Goal: Task Accomplishment & Management: Use online tool/utility

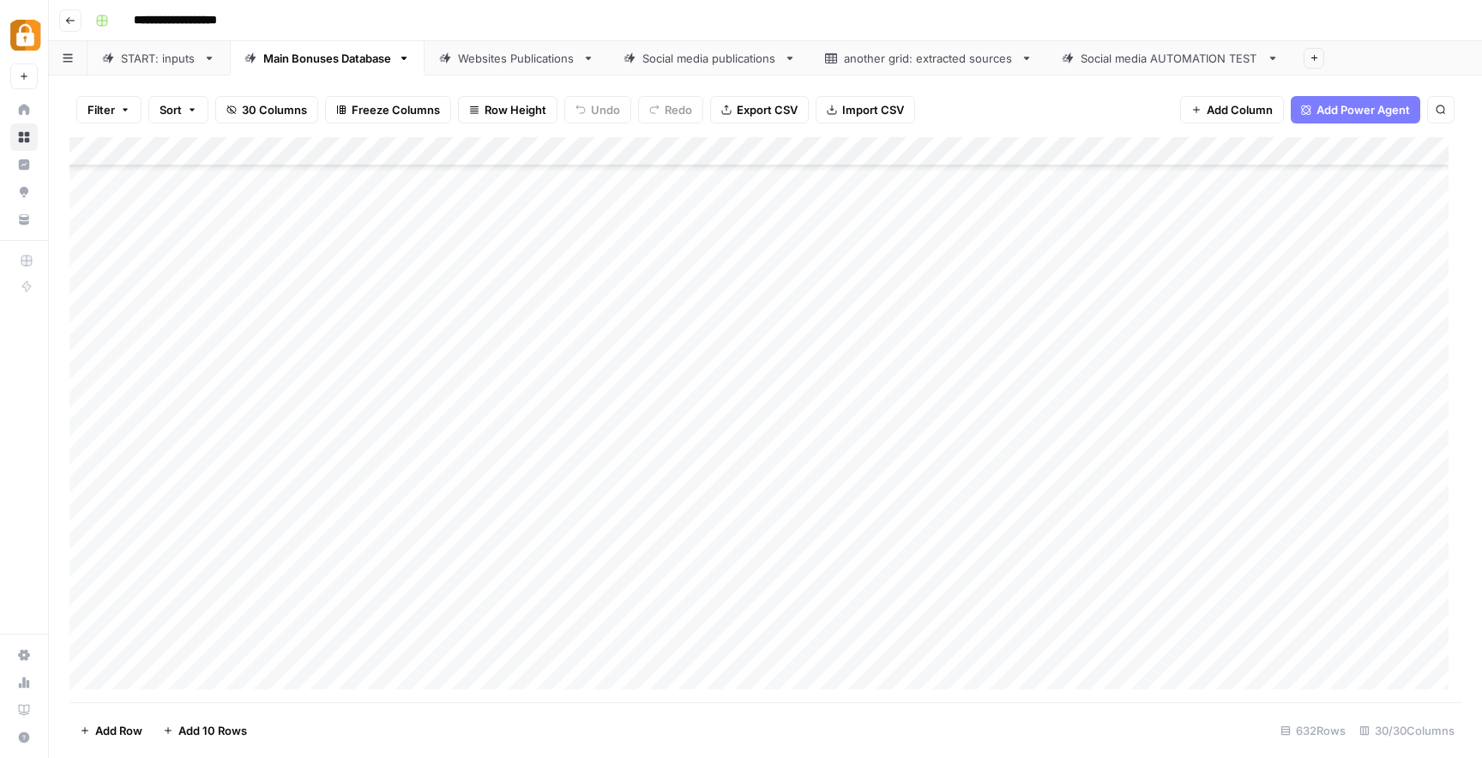
scroll to position [17934, 0]
click at [697, 642] on div "Add Column" at bounding box center [765, 419] width 1392 height 565
click at [595, 648] on div "Add Column" at bounding box center [765, 419] width 1392 height 565
click at [594, 648] on div "Add Column" at bounding box center [765, 419] width 1392 height 565
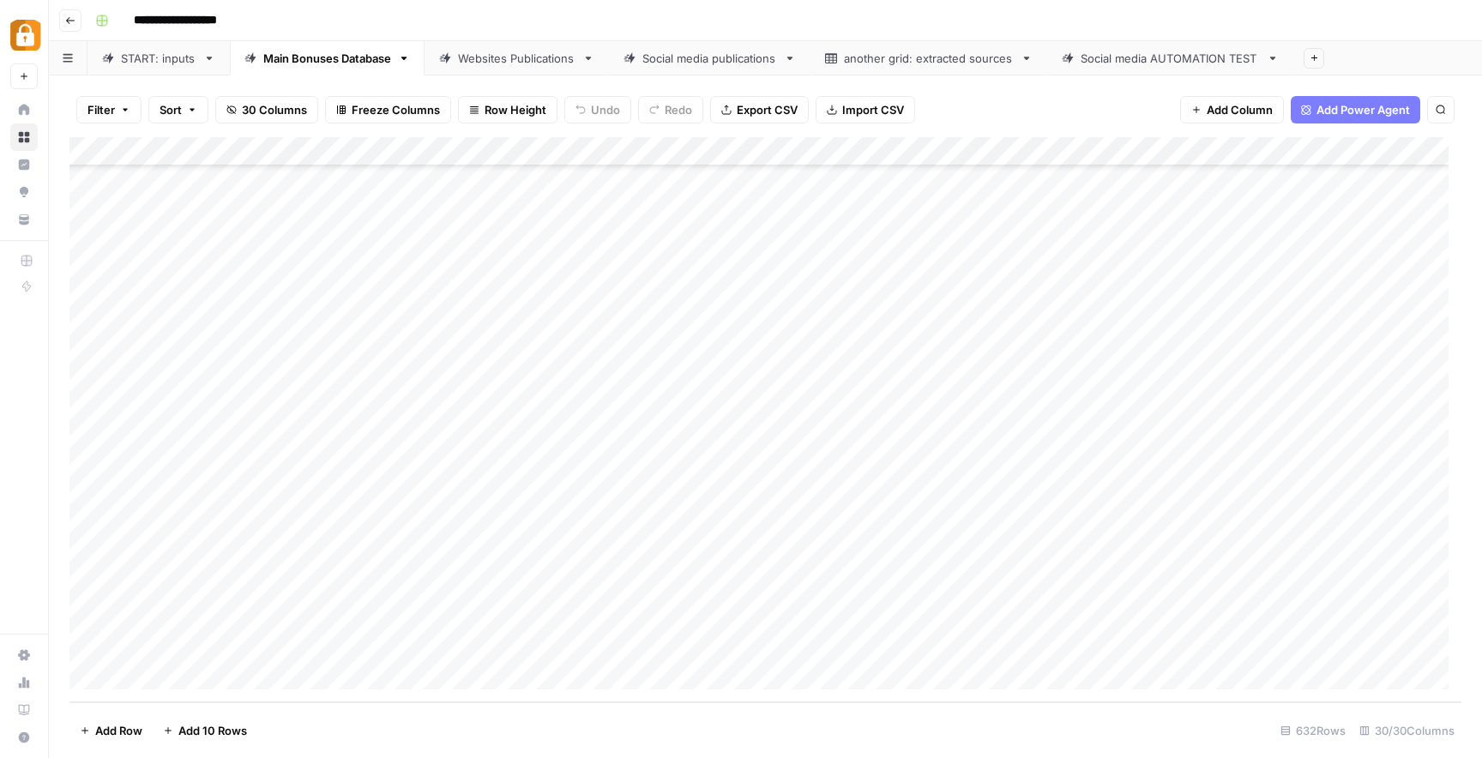
click at [594, 647] on body "**********" at bounding box center [741, 379] width 1482 height 758
click at [580, 589] on div "Add Column" at bounding box center [765, 419] width 1392 height 565
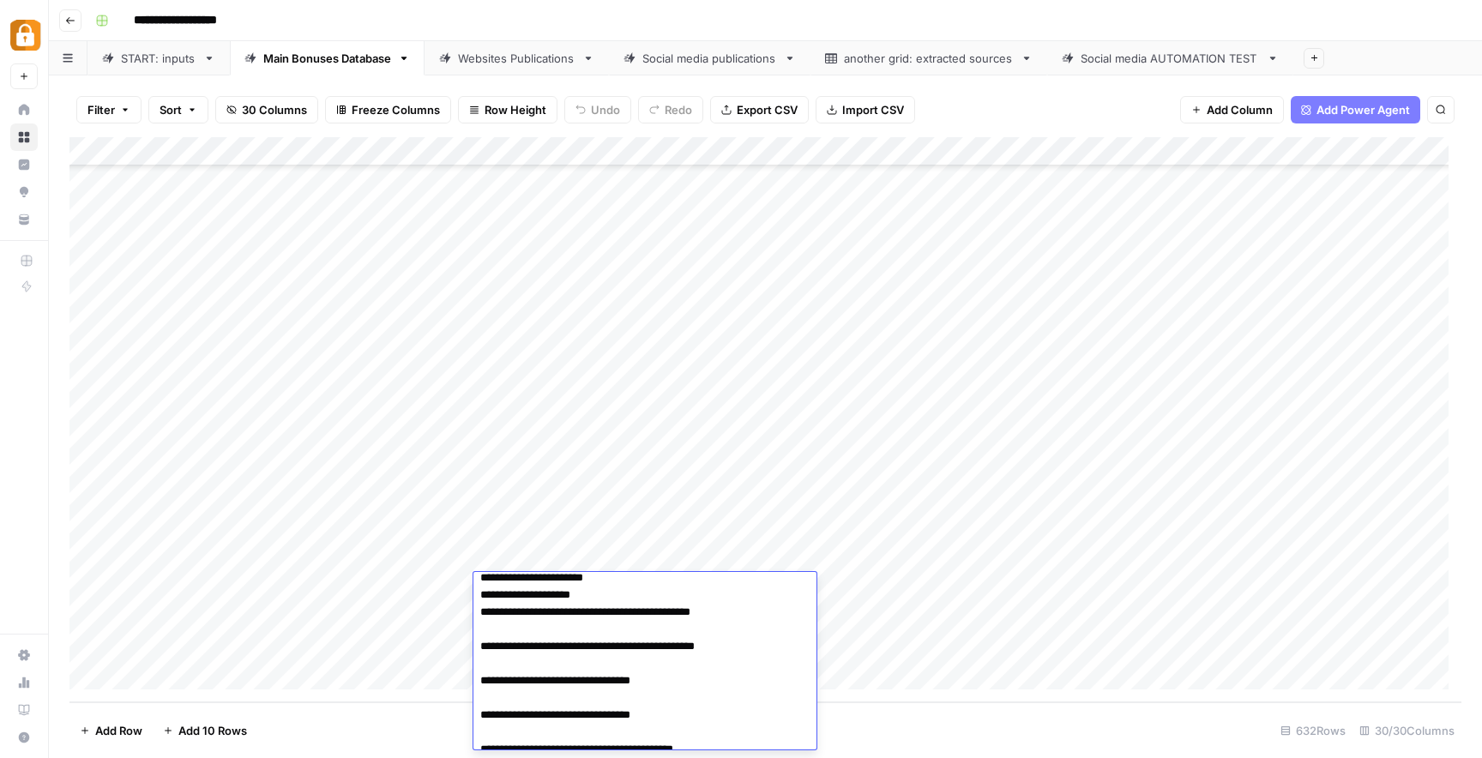
scroll to position [0, 0]
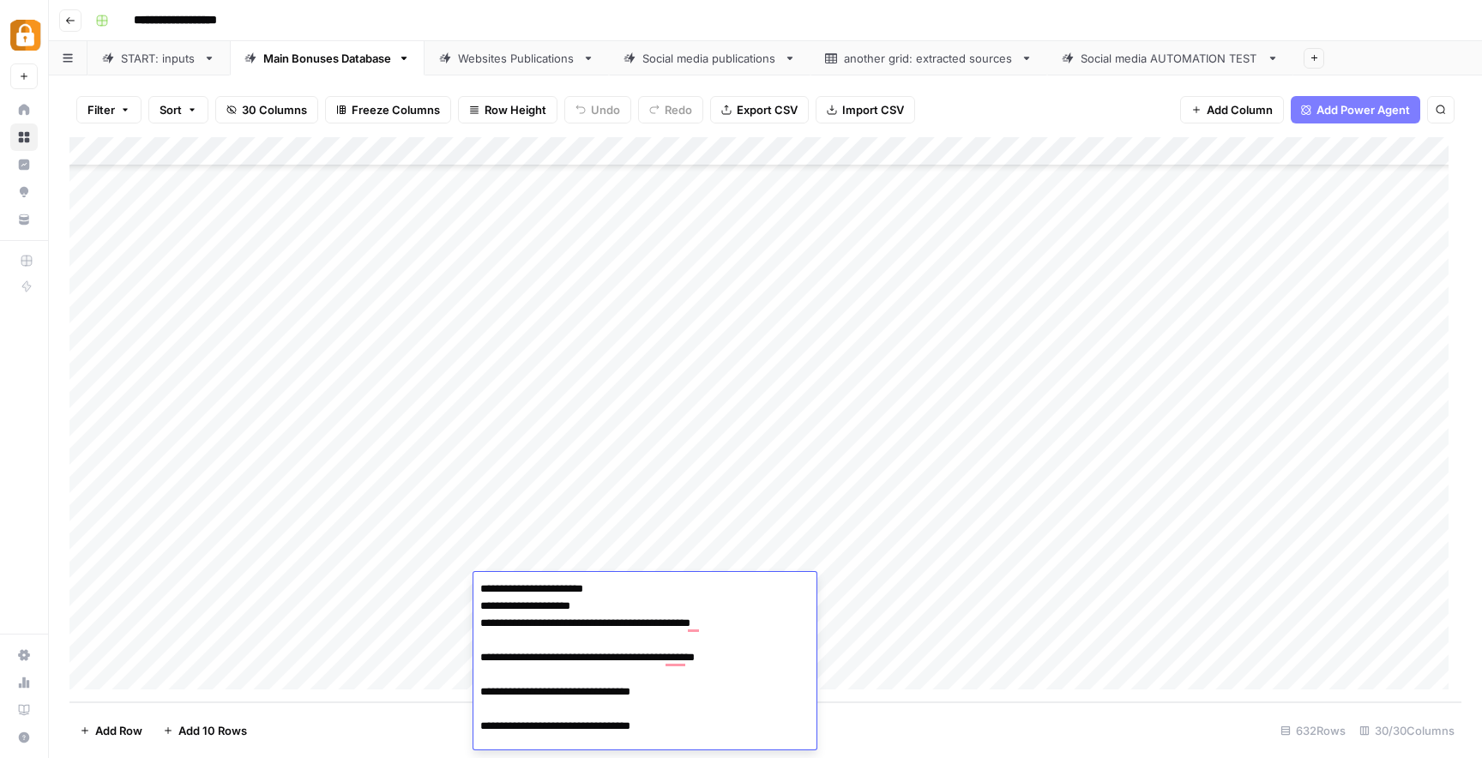
click at [918, 624] on div "Add Column" at bounding box center [765, 419] width 1392 height 565
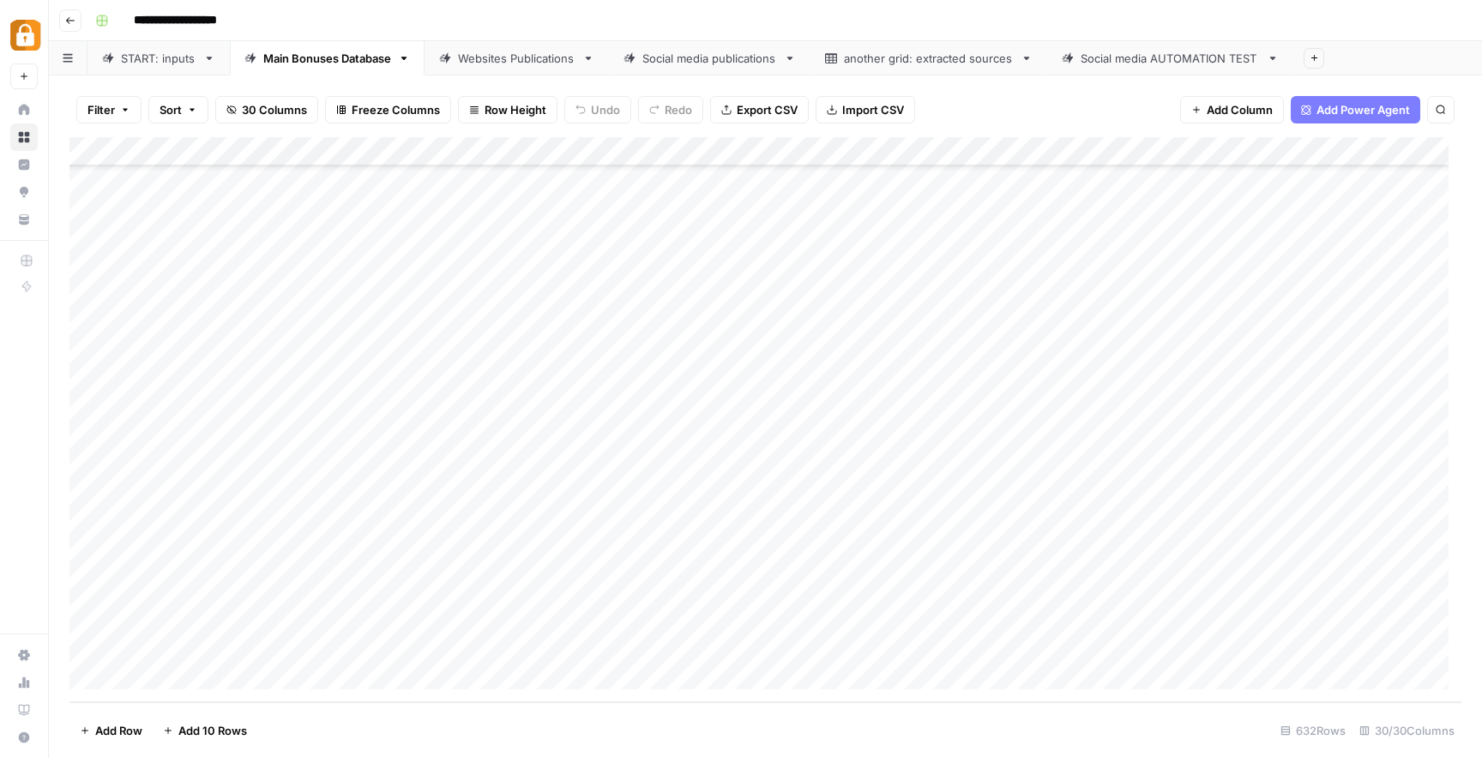
click at [569, 649] on div "Add Column" at bounding box center [765, 419] width 1392 height 565
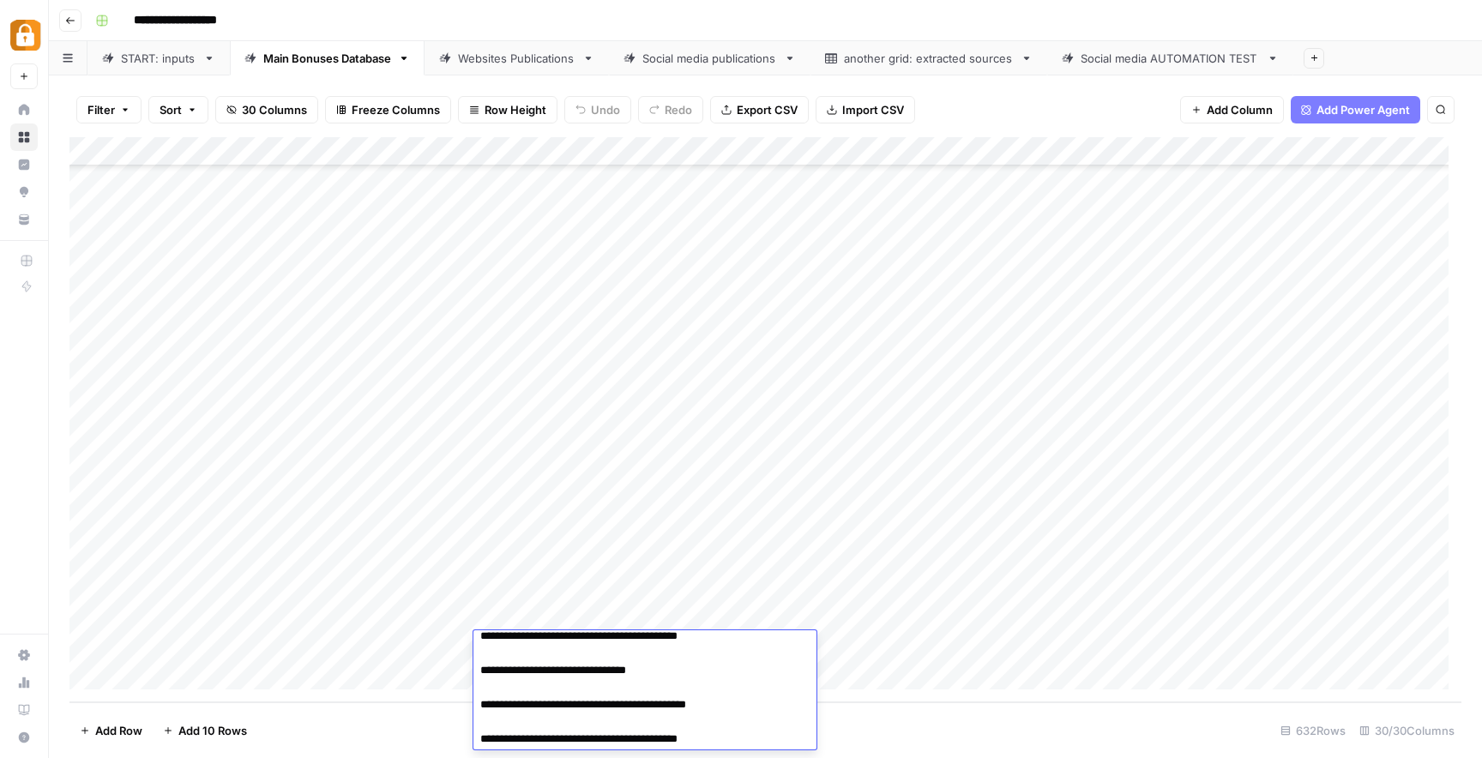
scroll to position [672, 0]
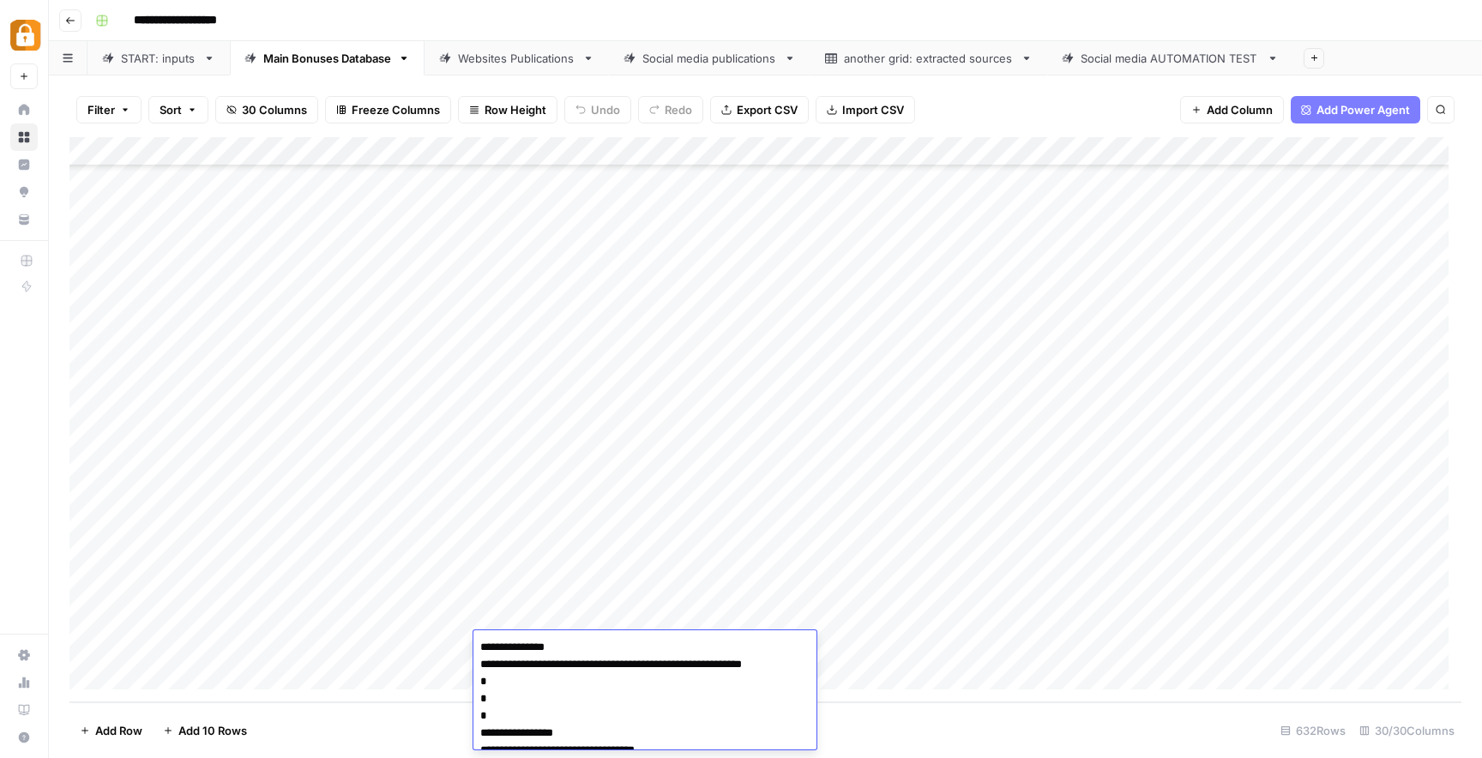
click at [825, 614] on div "Add Column" at bounding box center [765, 419] width 1392 height 565
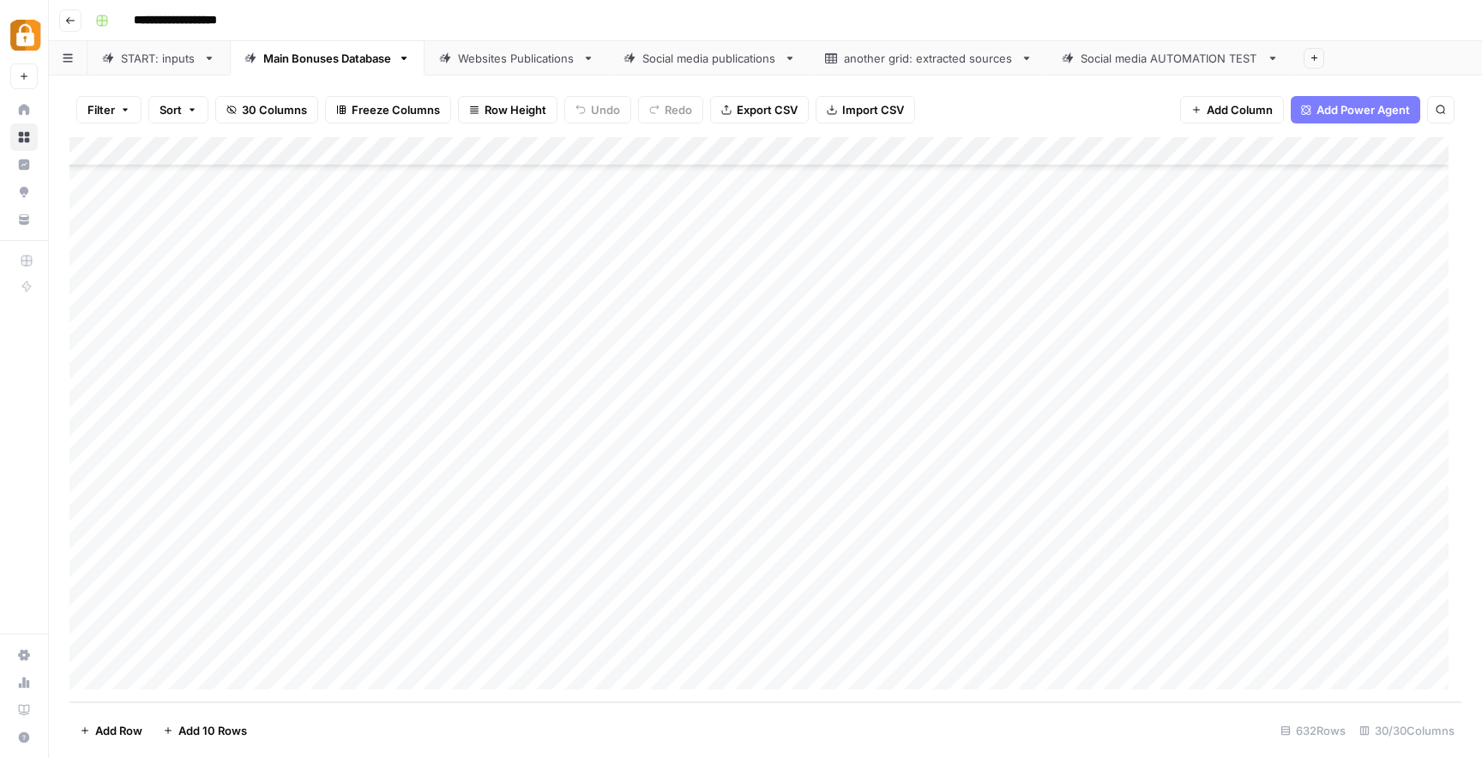
click at [176, 61] on div "START: inputs" at bounding box center [158, 58] width 75 height 17
click at [340, 64] on div "Main Bonuses Database" at bounding box center [327, 58] width 128 height 17
click at [732, 648] on div "Add Column" at bounding box center [765, 419] width 1392 height 565
click at [1093, 646] on div "Add Column" at bounding box center [765, 419] width 1392 height 565
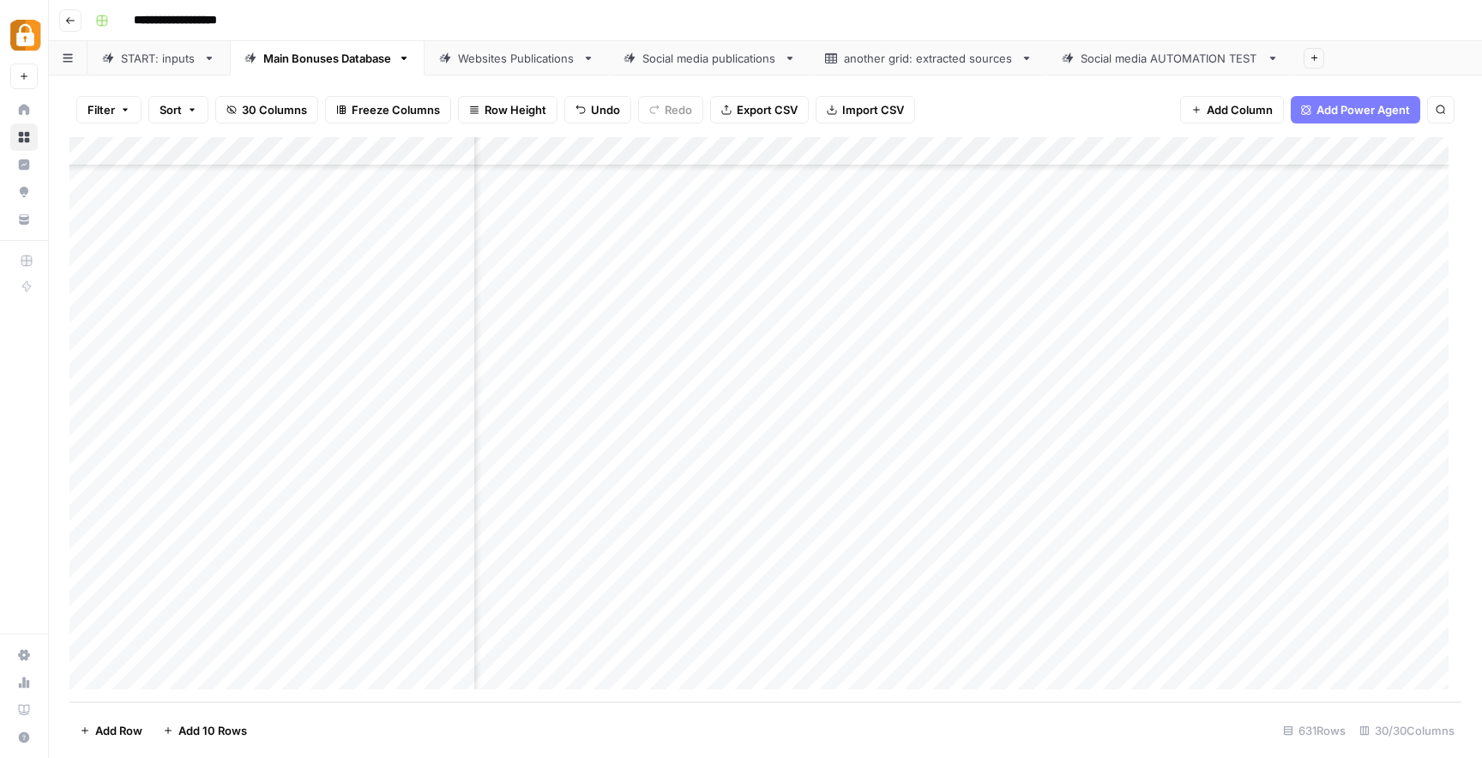
click at [1022, 647] on div "Add Column" at bounding box center [765, 419] width 1392 height 565
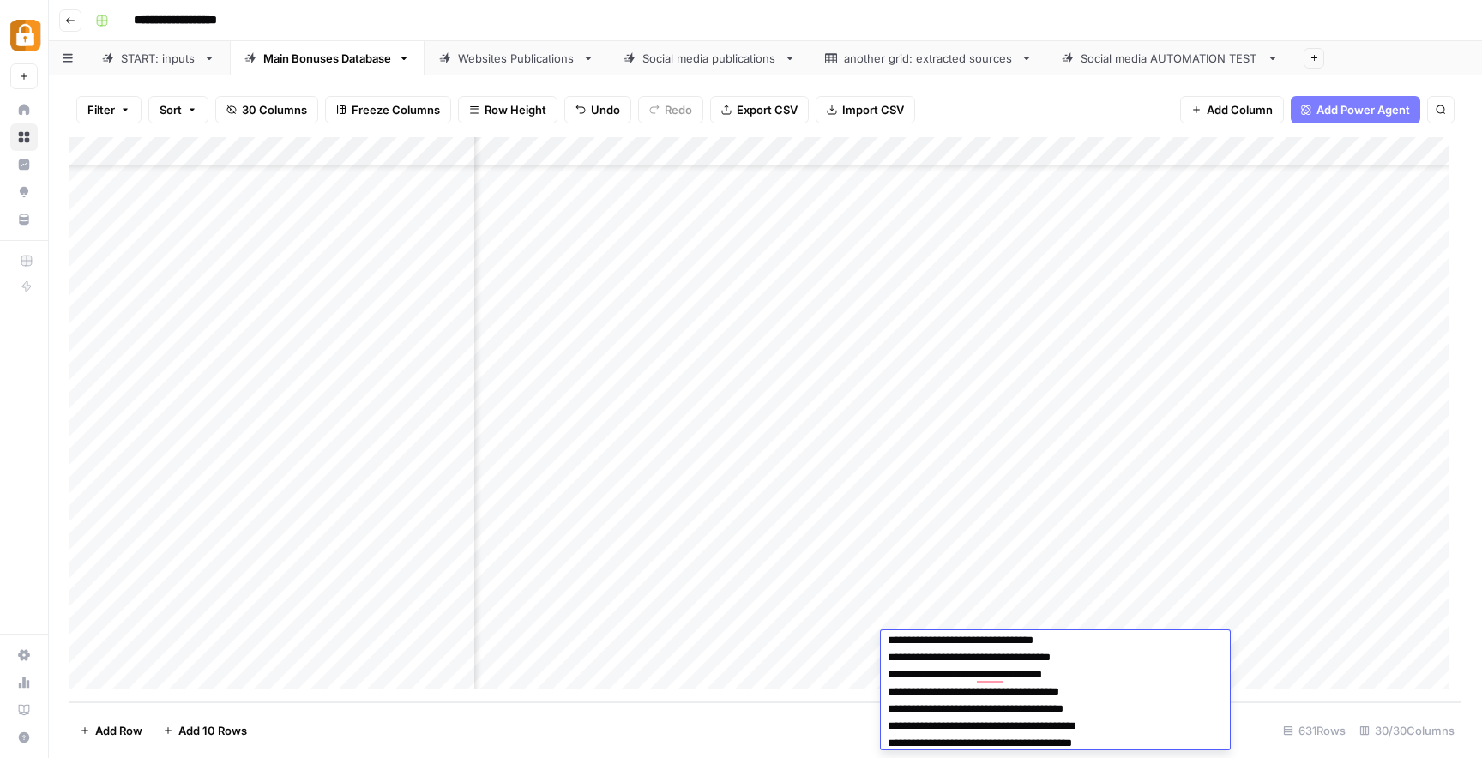
scroll to position [30, 0]
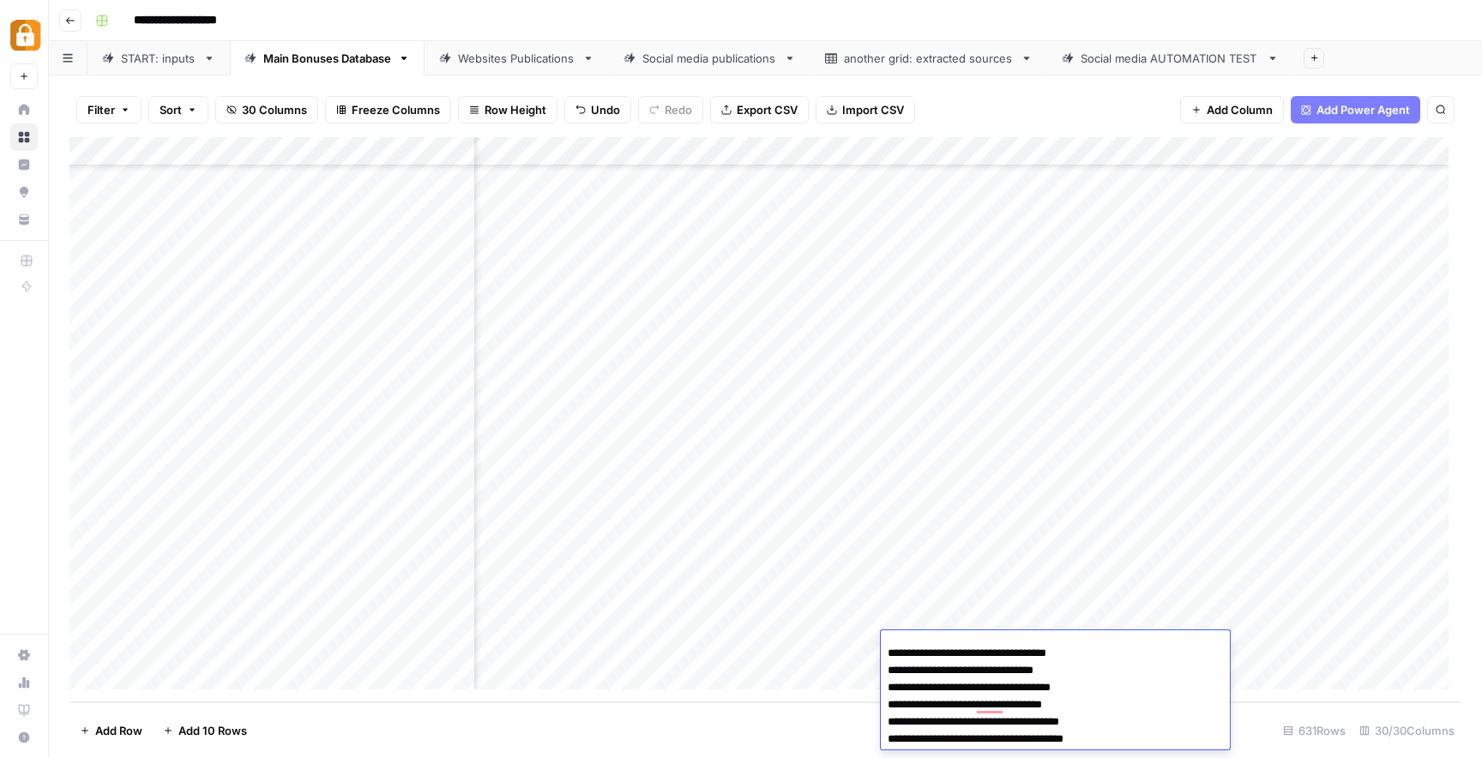
scroll to position [43, 0]
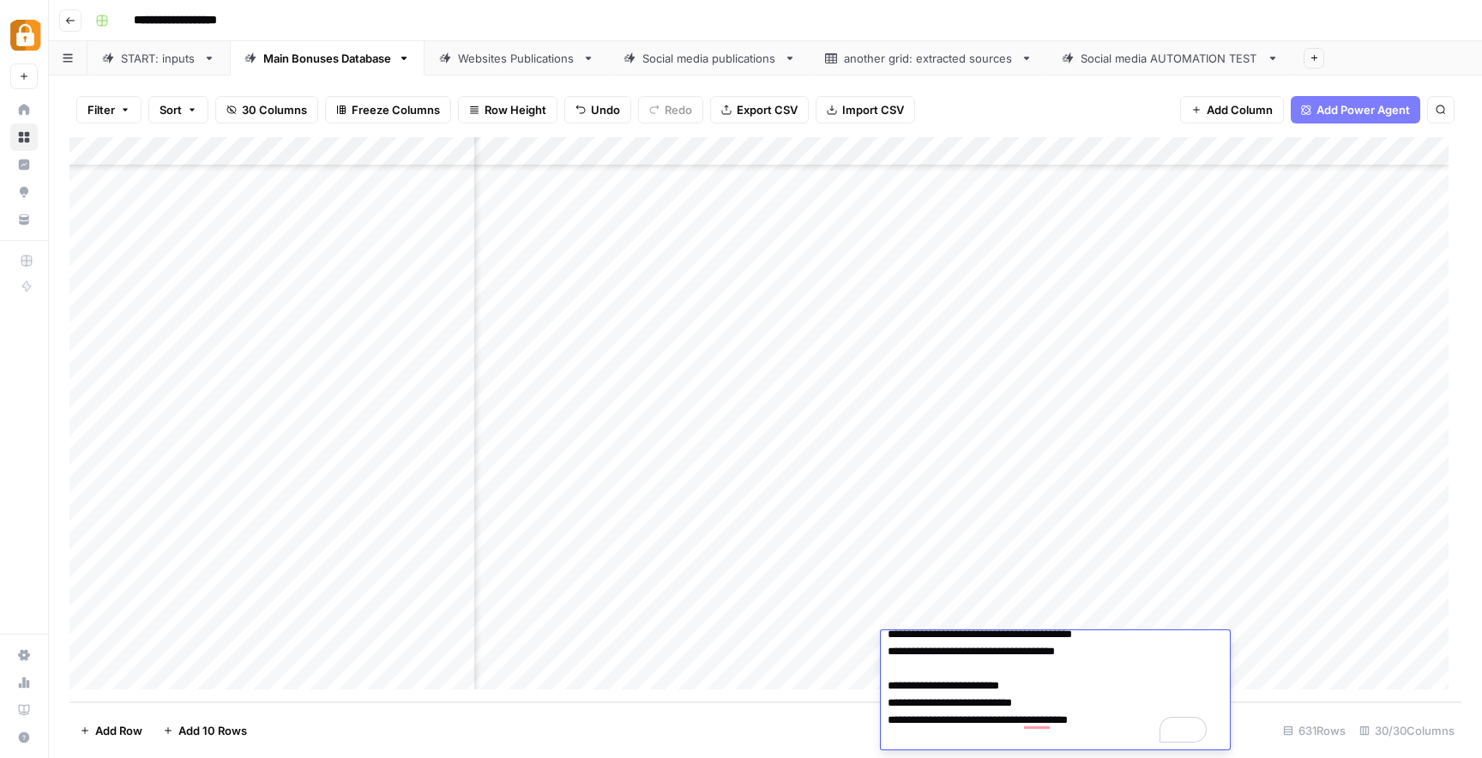
click at [1386, 648] on div "Add Column" at bounding box center [765, 419] width 1392 height 565
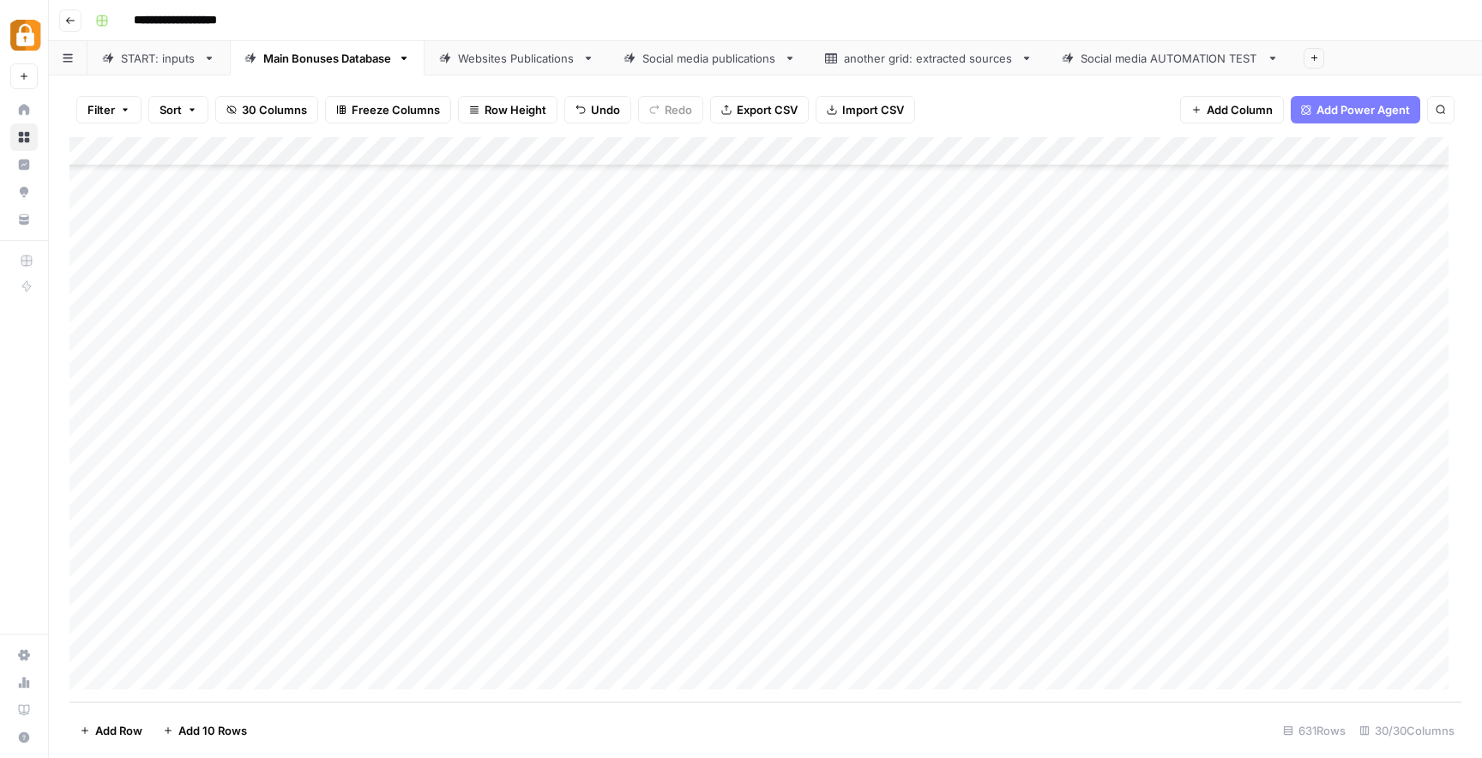
click at [539, 64] on div "Websites Publications" at bounding box center [517, 58] width 118 height 17
click at [1368, 647] on div "Add Column" at bounding box center [765, 419] width 1392 height 565
click at [853, 648] on div "Add Column" at bounding box center [765, 419] width 1392 height 565
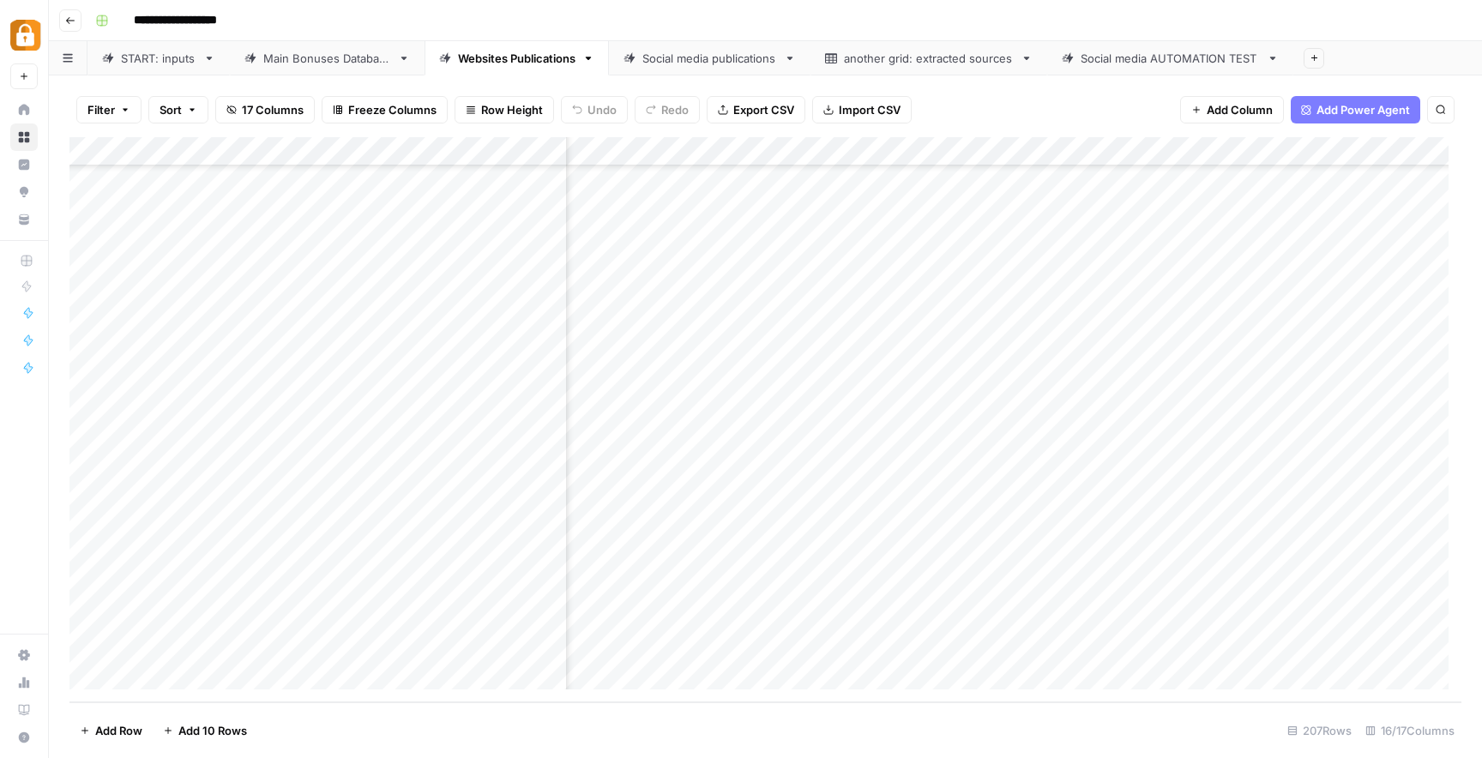
click at [853, 648] on div "Add Column" at bounding box center [765, 419] width 1392 height 565
click at [891, 646] on textarea "**********" at bounding box center [932, 648] width 309 height 24
click at [962, 621] on div "Add Column" at bounding box center [765, 419] width 1392 height 565
click at [981, 650] on div "Add Column" at bounding box center [765, 419] width 1392 height 565
click at [1075, 651] on div "Add Column" at bounding box center [765, 419] width 1392 height 565
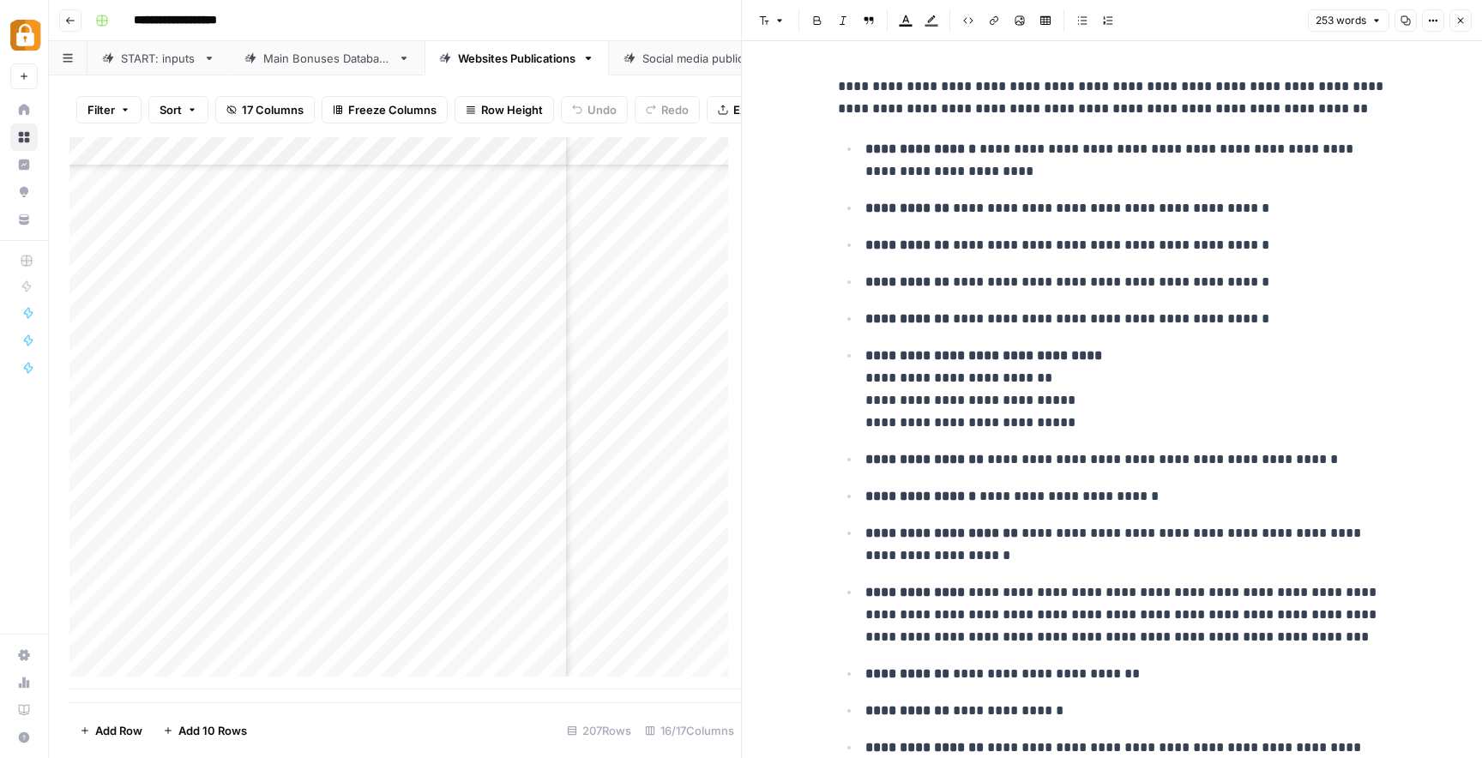
click at [1462, 21] on icon "button" at bounding box center [1460, 20] width 10 height 10
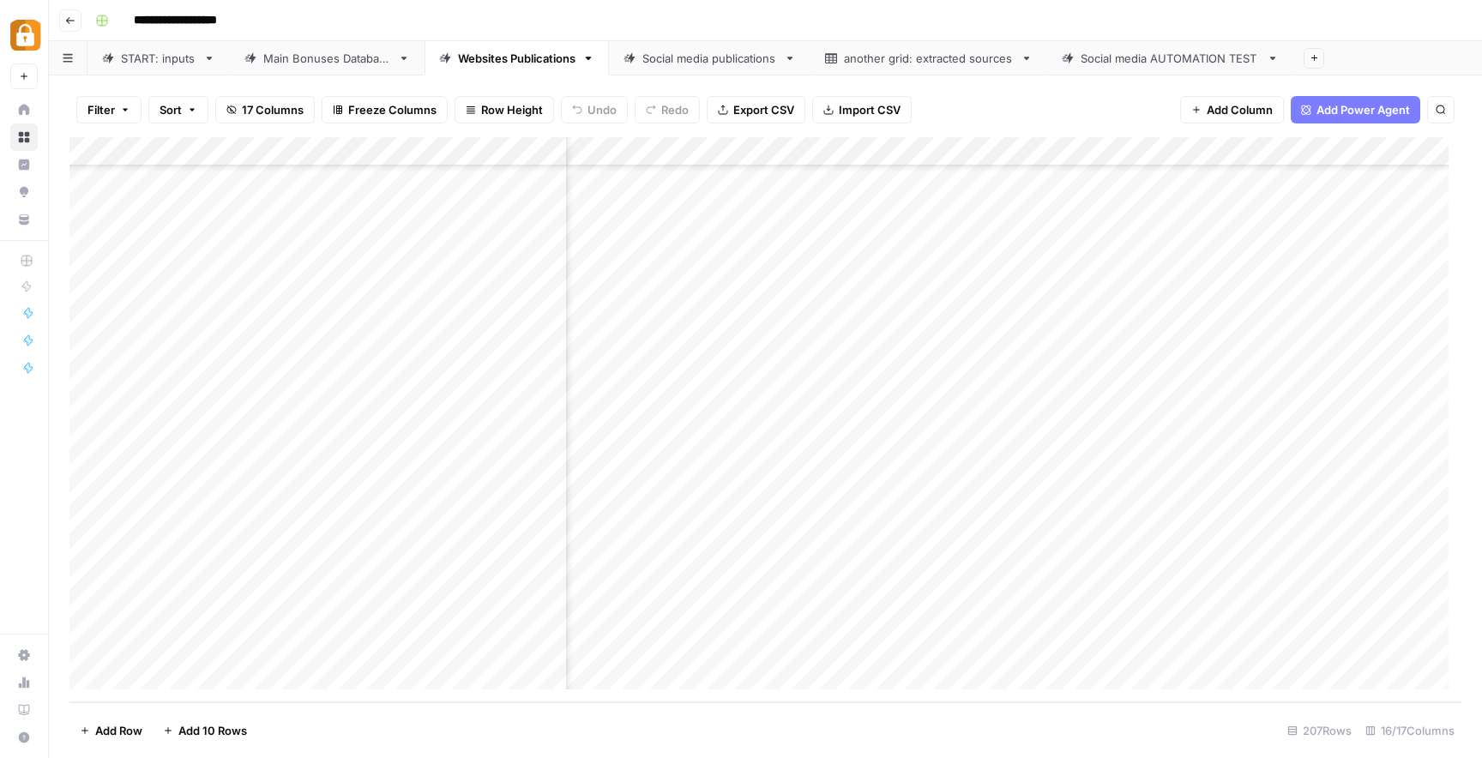
click at [1159, 647] on div "Add Column" at bounding box center [765, 419] width 1392 height 565
click at [1174, 645] on div "Add Column" at bounding box center [765, 419] width 1392 height 565
click at [1154, 647] on textarea "**********" at bounding box center [1235, 648] width 296 height 24
click at [810, 648] on div "Add Column" at bounding box center [765, 419] width 1392 height 565
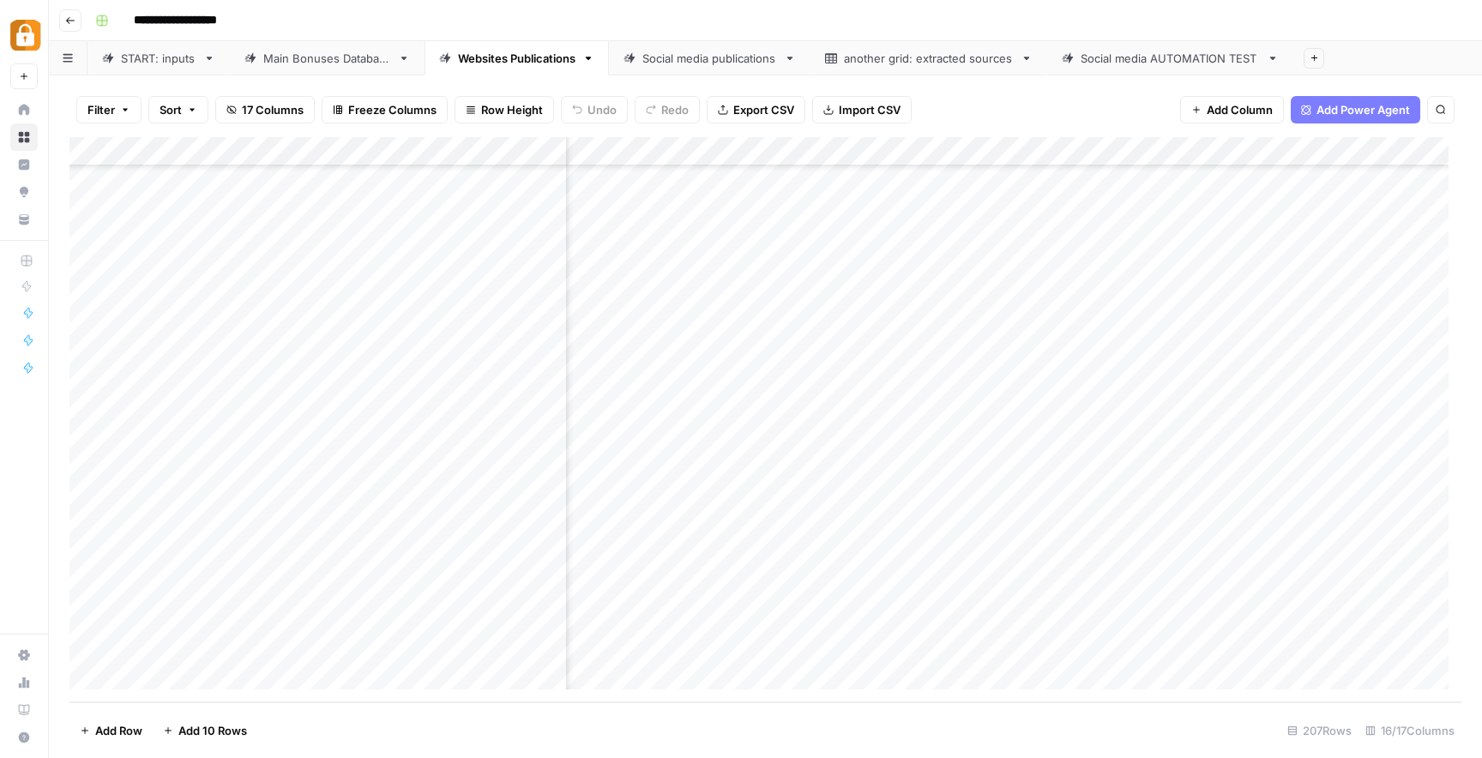
click at [777, 643] on div "Add Column" at bounding box center [765, 419] width 1392 height 565
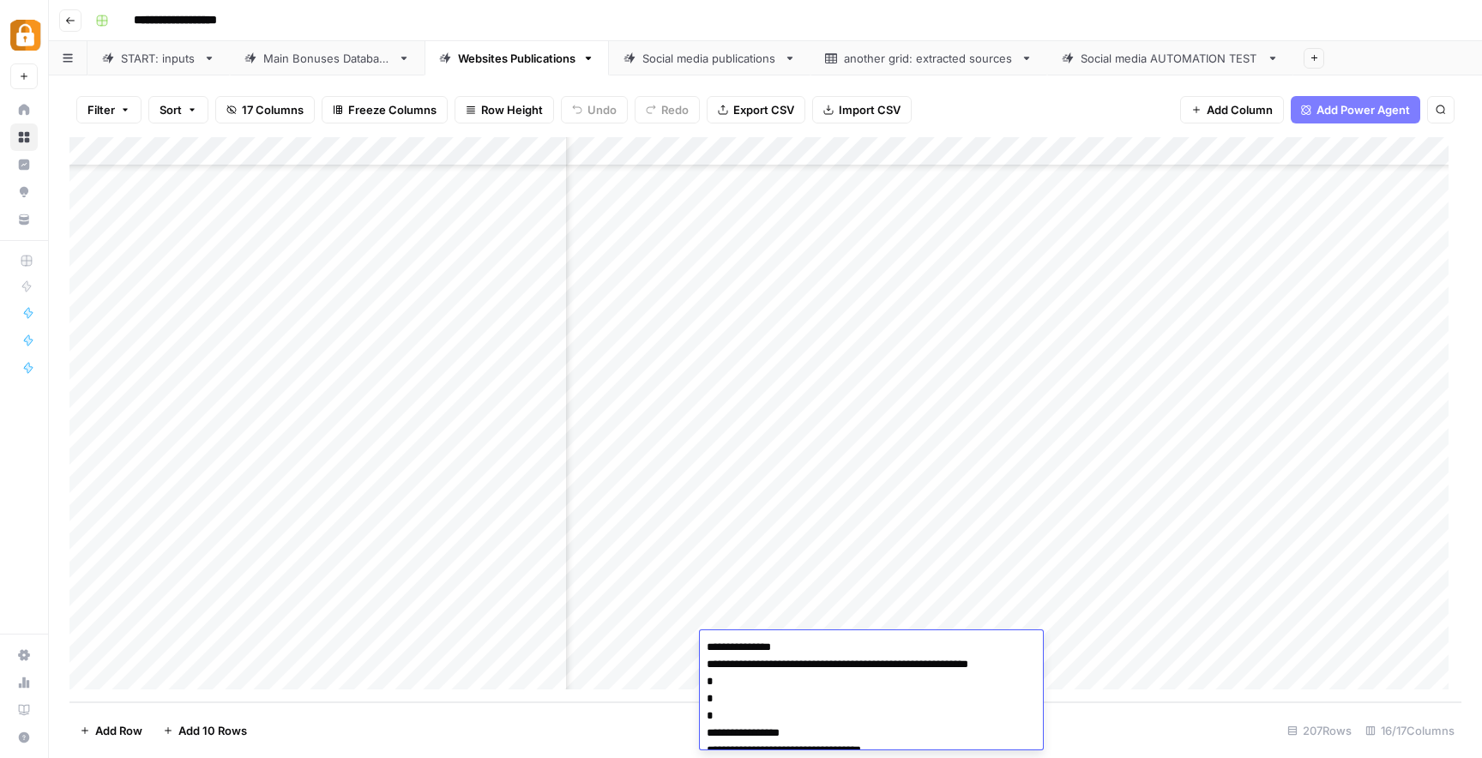
scroll to position [2517, 0]
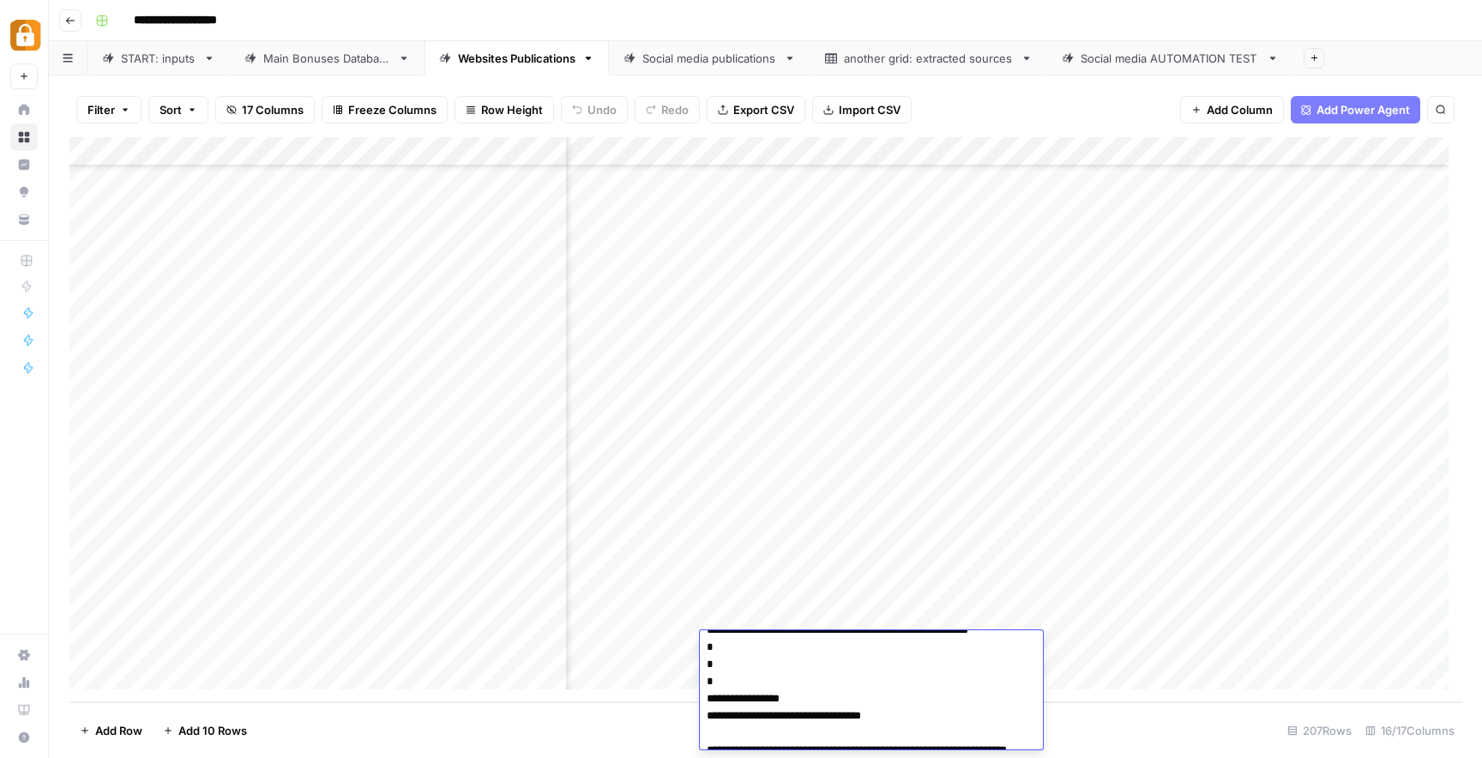
scroll to position [45, 0]
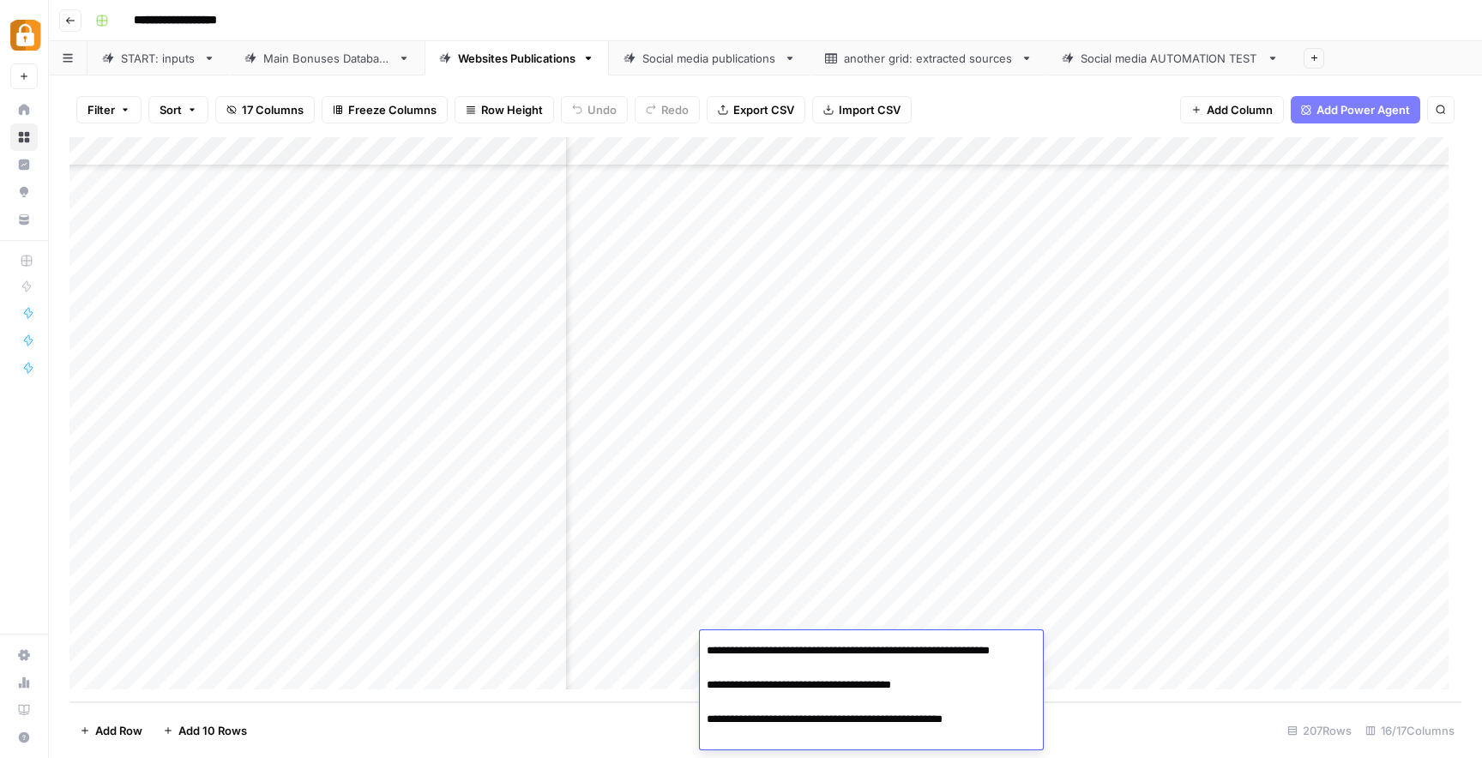
click at [1424, 644] on div "Add Column" at bounding box center [765, 419] width 1392 height 565
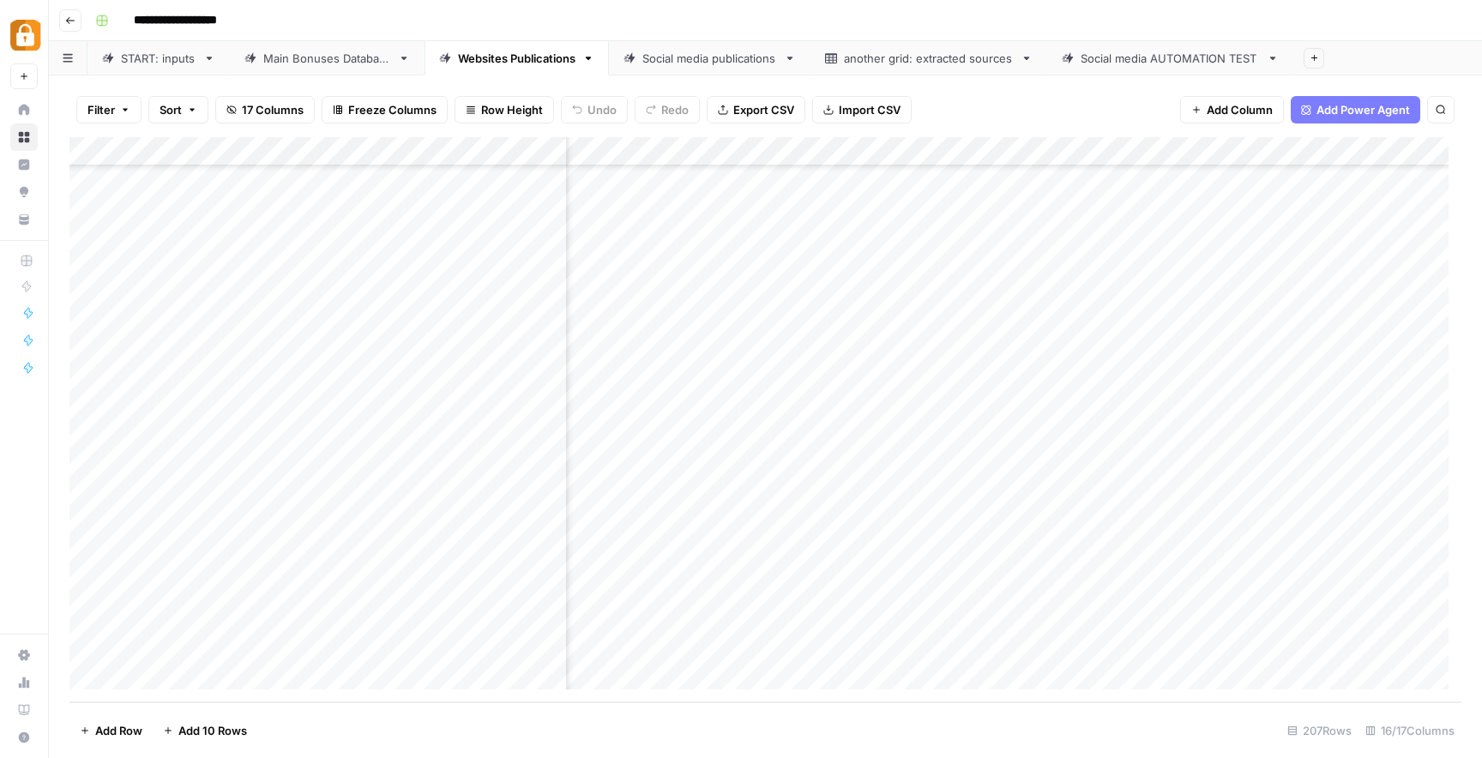
click at [1038, 641] on div "Add Column" at bounding box center [765, 419] width 1392 height 565
click at [1038, 641] on textarea "**********" at bounding box center [1109, 648] width 309 height 24
click at [1324, 648] on div "Add Column" at bounding box center [765, 419] width 1392 height 565
click at [1042, 646] on div "Add Column" at bounding box center [765, 419] width 1392 height 565
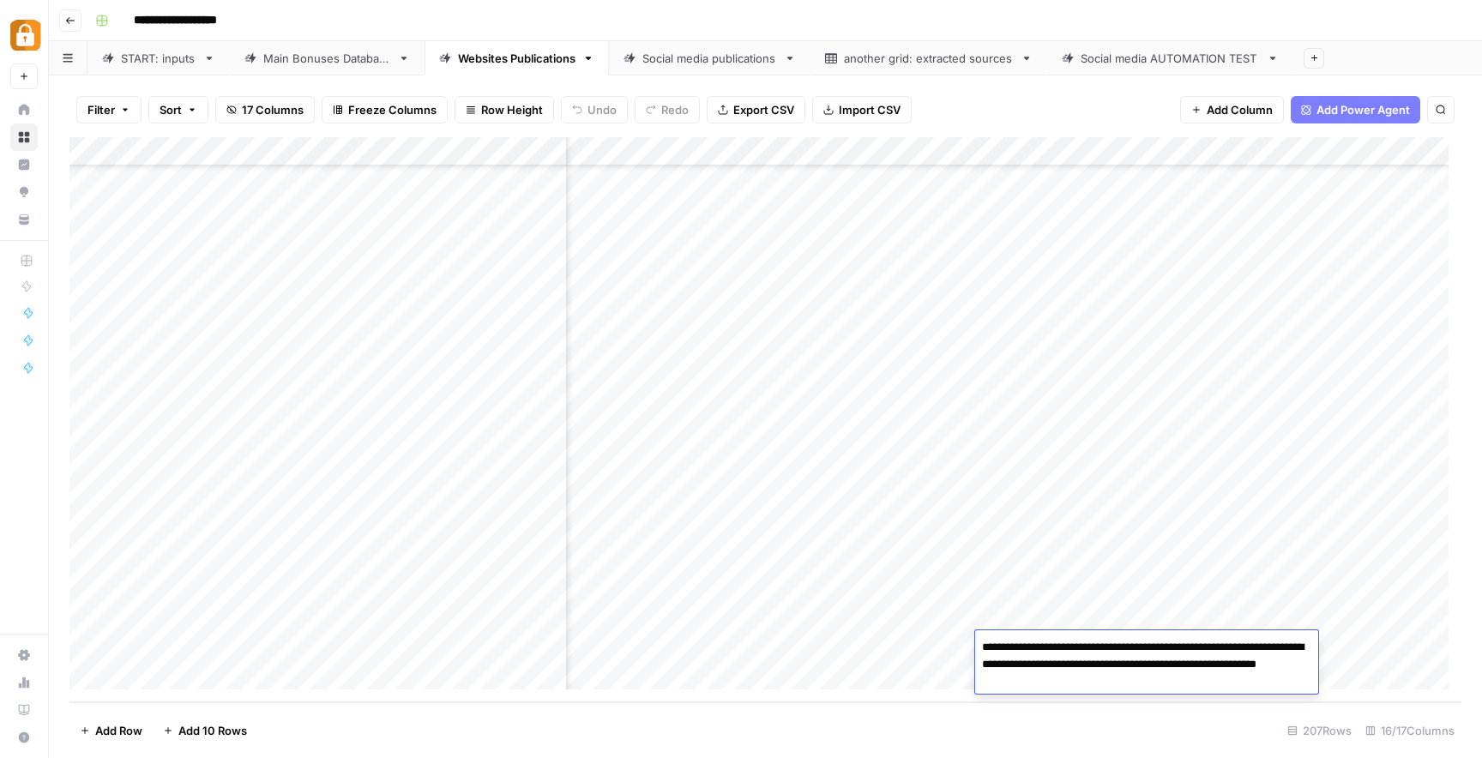
click at [1042, 646] on textarea "**********" at bounding box center [1146, 665] width 343 height 58
click at [951, 650] on div "Add Column" at bounding box center [765, 419] width 1392 height 565
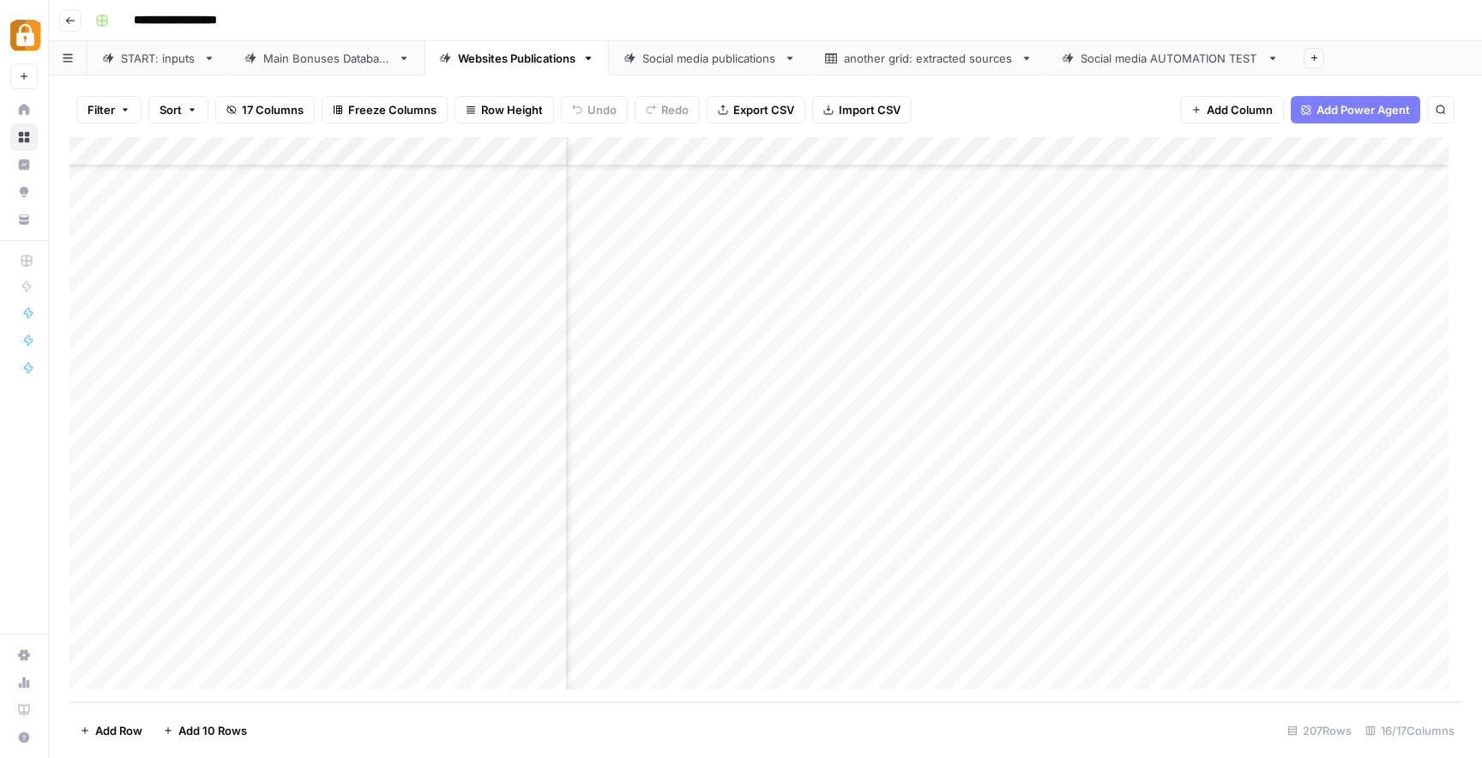
click at [951, 650] on div "Add Column" at bounding box center [765, 419] width 1392 height 565
